Goal: Information Seeking & Learning: Find specific fact

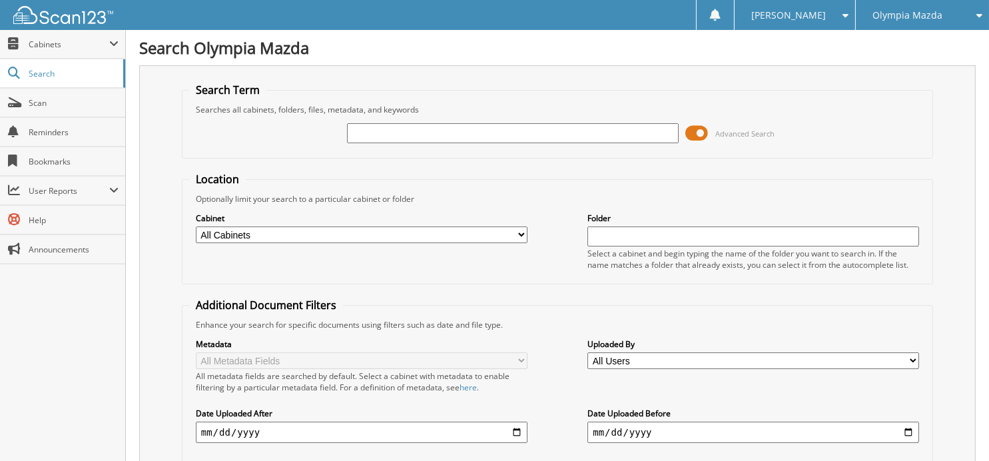
click at [370, 138] on input "text" at bounding box center [513, 133] width 332 height 20
type input "56926"
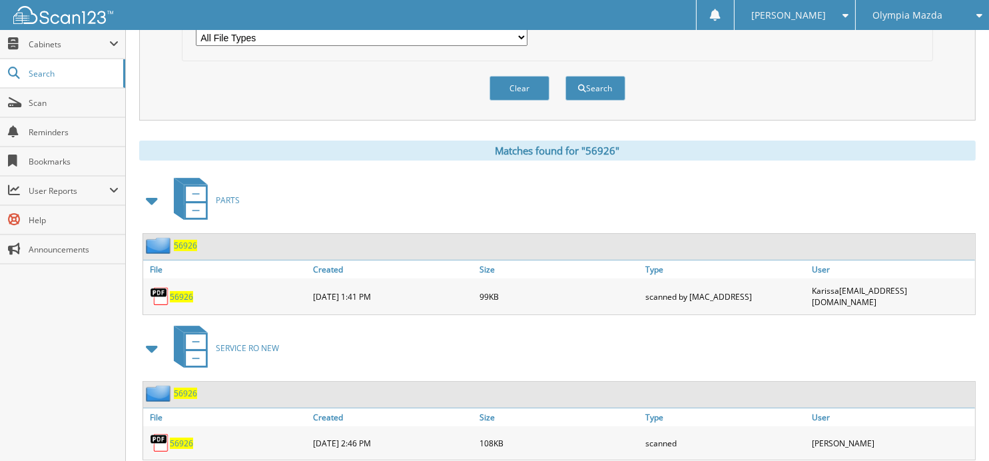
scroll to position [469, 0]
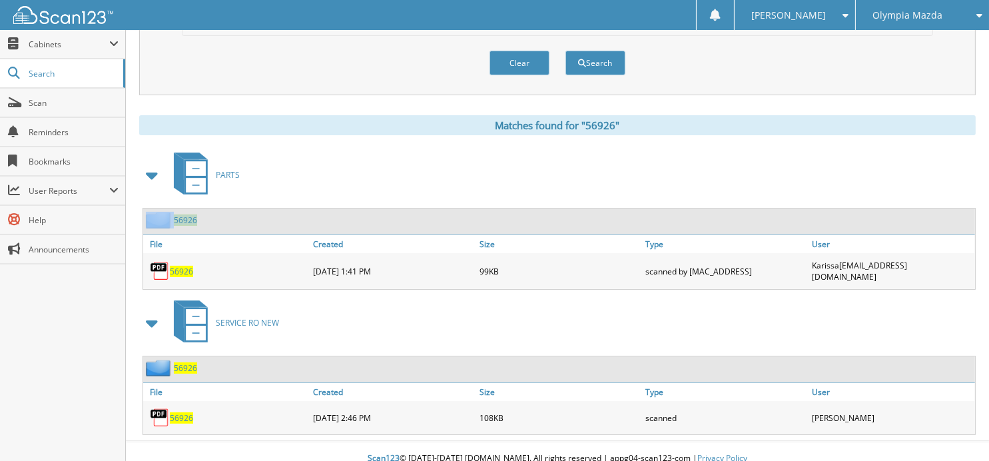
drag, startPoint x: 501, startPoint y: 204, endPoint x: 507, endPoint y: 207, distance: 6.9
click at [507, 204] on div "PARTS 56926 File Created Size Type" at bounding box center [557, 291] width 836 height 286
click at [180, 412] on span "56926" at bounding box center [181, 417] width 23 height 11
click at [187, 362] on span "56926" at bounding box center [185, 367] width 23 height 11
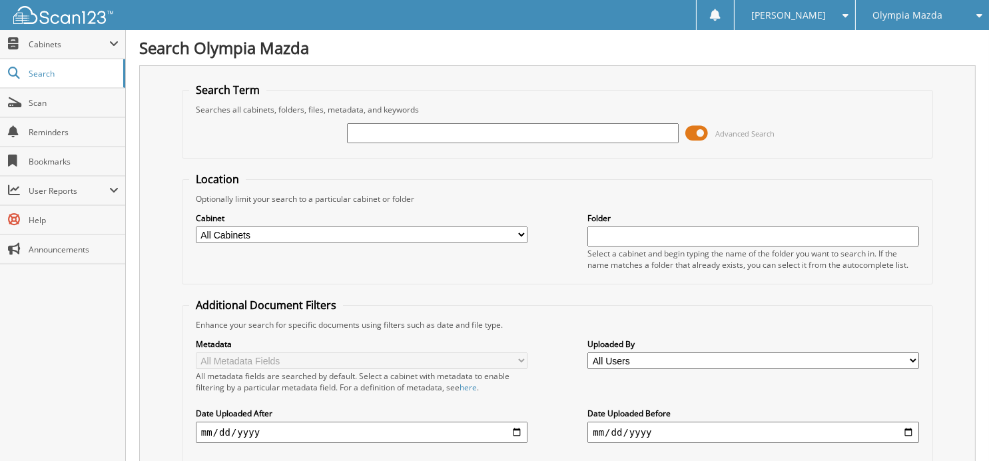
click at [416, 144] on div "Advanced Search" at bounding box center [557, 133] width 736 height 36
drag, startPoint x: 483, startPoint y: 137, endPoint x: 473, endPoint y: 157, distance: 22.9
click at [473, 155] on fieldset "Search Term Searches all cabinets, folders, files, metadata, and keywords Advan…" at bounding box center [557, 121] width 751 height 76
click at [455, 137] on input "text" at bounding box center [513, 133] width 332 height 20
type input "56231"
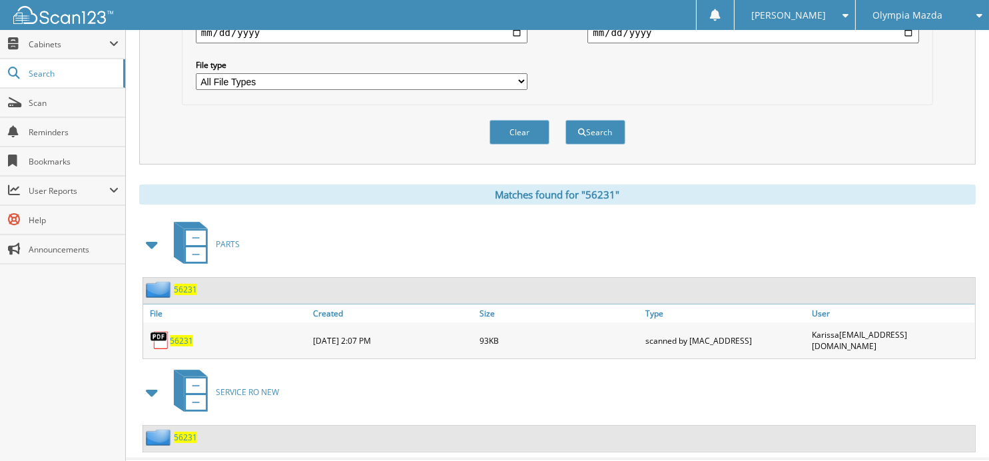
scroll to position [418, 0]
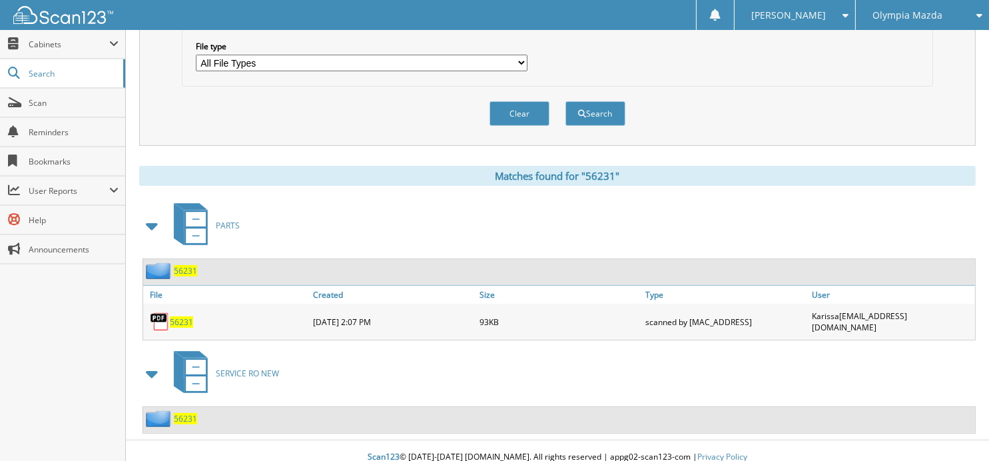
click at [178, 413] on span "56231" at bounding box center [185, 418] width 23 height 11
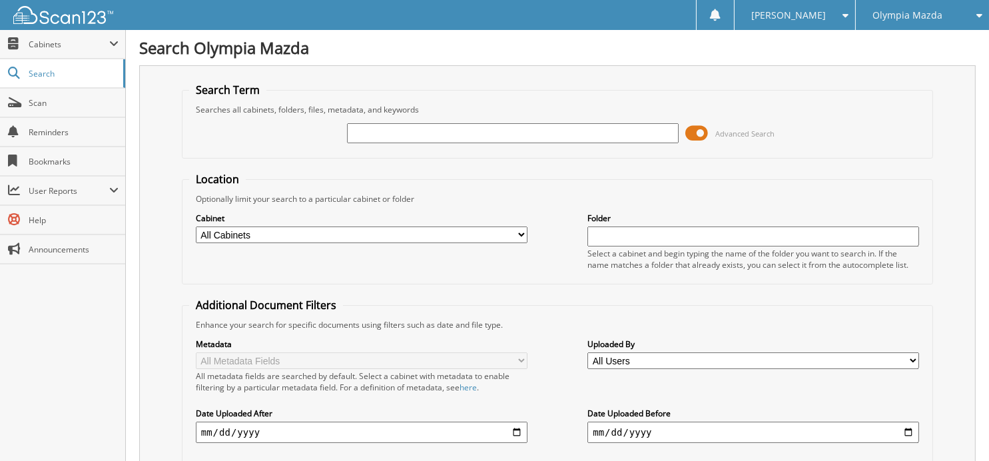
click at [425, 131] on input "text" at bounding box center [513, 133] width 332 height 20
click at [423, 134] on input "text" at bounding box center [513, 133] width 332 height 20
click at [366, 133] on input "text" at bounding box center [513, 133] width 332 height 20
type input "56692"
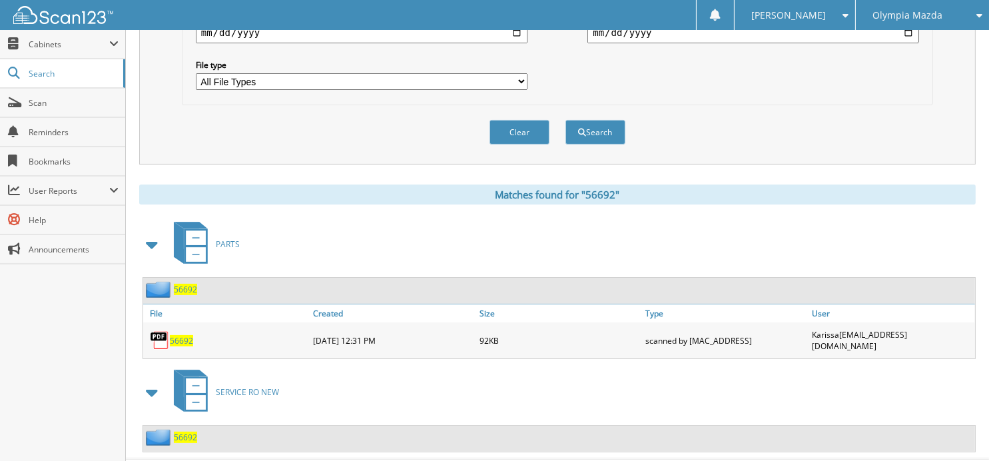
scroll to position [418, 0]
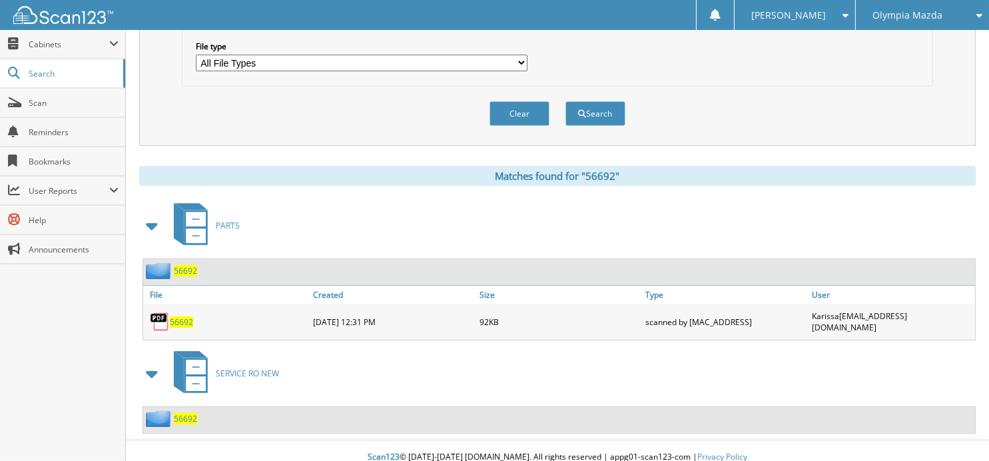
click at [226, 368] on span "SERVICE RO NEW" at bounding box center [247, 373] width 63 height 11
